Goal: Task Accomplishment & Management: Complete application form

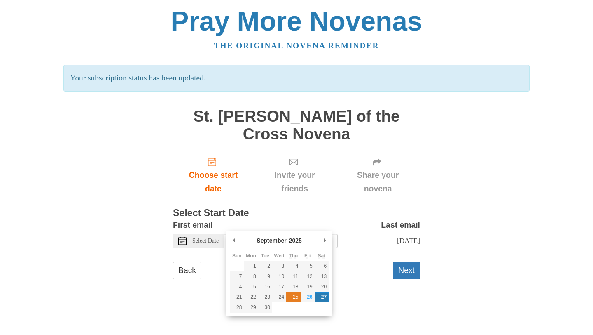
type input "Thursday, September 25th"
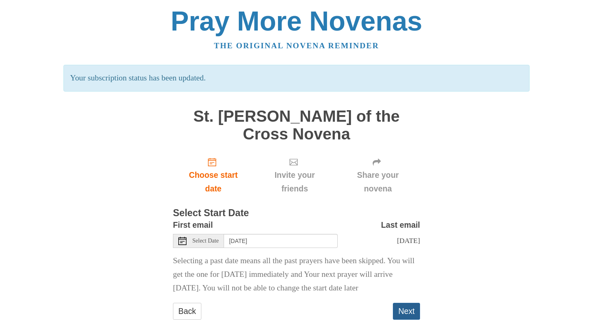
click at [402, 302] on button "Next" at bounding box center [406, 310] width 27 height 17
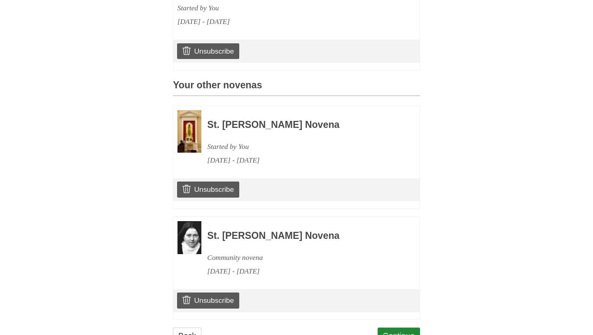
scroll to position [313, 0]
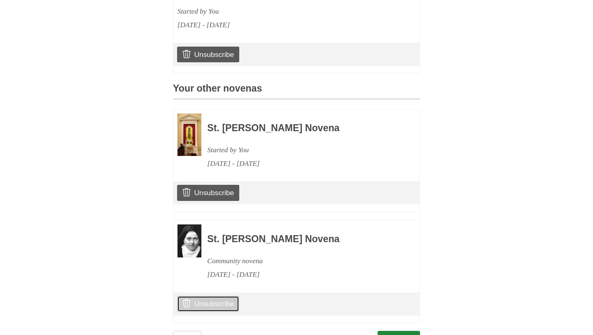
click at [225, 295] on link "Unsubscribe" at bounding box center [208, 303] width 62 height 16
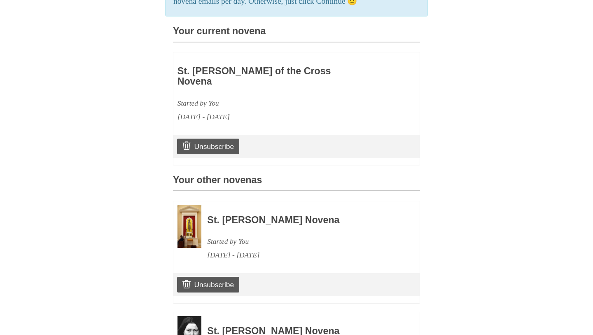
scroll to position [228, 0]
